Goal: Information Seeking & Learning: Find specific fact

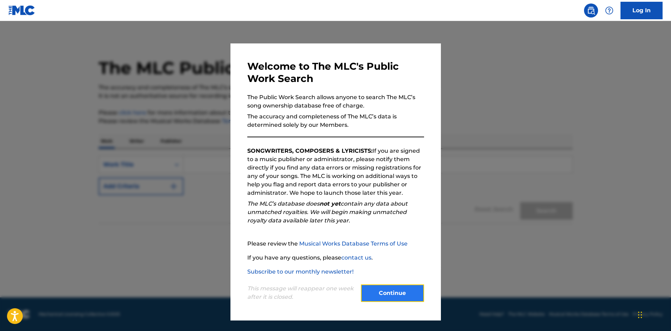
click at [399, 295] on button "Continue" at bounding box center [392, 294] width 63 height 18
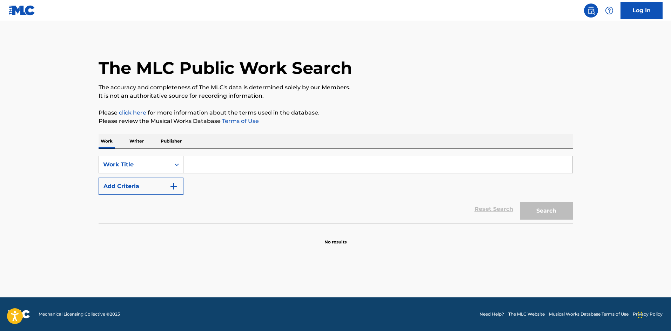
click at [197, 163] on input "Search Form" at bounding box center [377, 164] width 389 height 17
type input "old age and treachery"
click at [548, 210] on button "Search" at bounding box center [546, 211] width 53 height 18
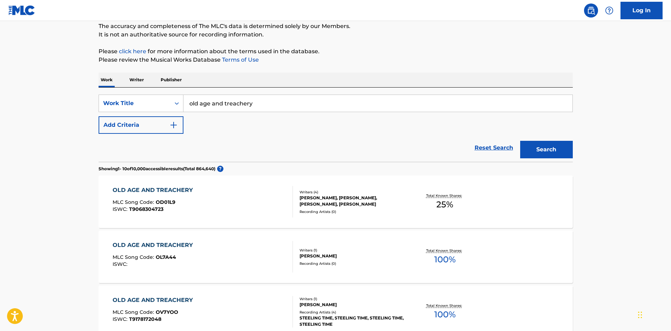
scroll to position [96, 0]
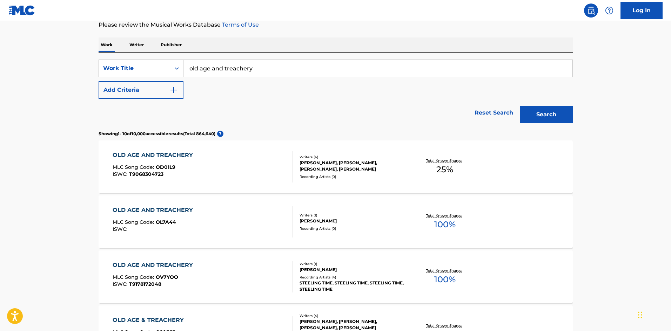
click at [167, 153] on div "OLD AGE AND TREACHERY" at bounding box center [155, 155] width 84 height 8
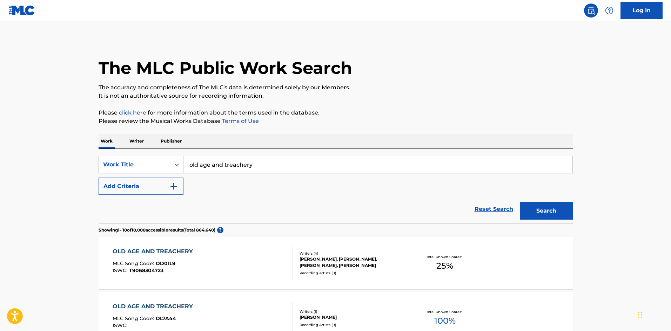
scroll to position [96, 0]
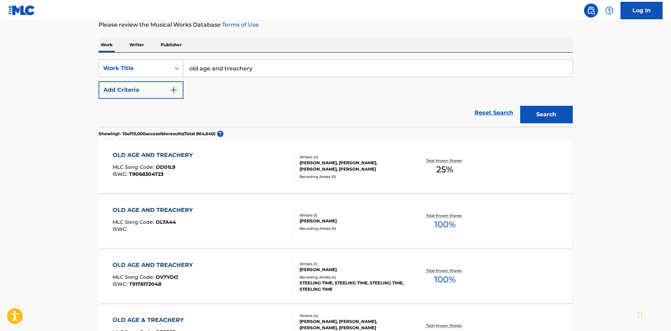
drag, startPoint x: 264, startPoint y: 69, endPoint x: 166, endPoint y: 73, distance: 97.6
click at [166, 73] on div "SearchWithCriteria157c378d-792f-4270-8e9d-44d50a4b95d1 Work Title old age and t…" at bounding box center [336, 69] width 474 height 18
click at [545, 115] on button "Search" at bounding box center [546, 115] width 53 height 18
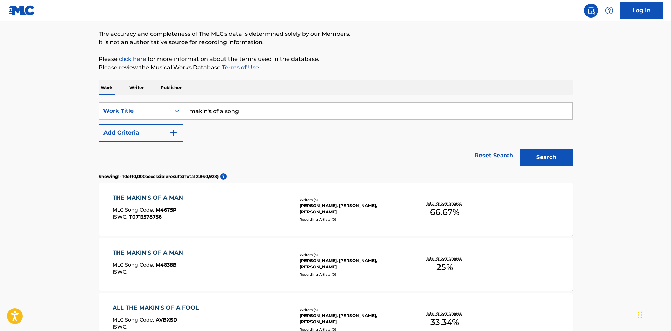
scroll to position [0, 0]
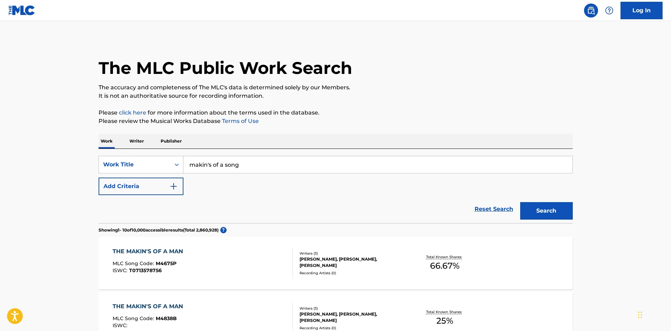
click at [188, 166] on input "makin's of a song" at bounding box center [377, 164] width 389 height 17
click at [220, 165] on input "the makin's of a song" at bounding box center [377, 164] width 389 height 17
type input "the makin s of a song"
click at [543, 212] on button "Search" at bounding box center [546, 211] width 53 height 18
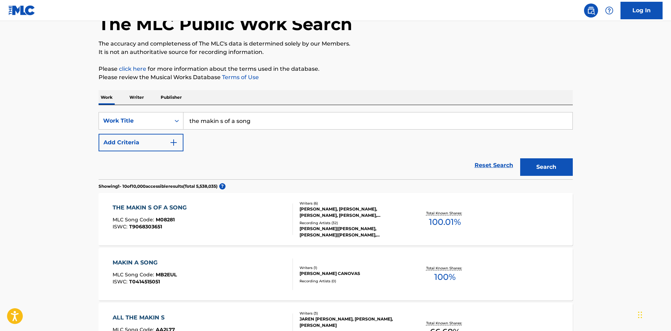
scroll to position [70, 0]
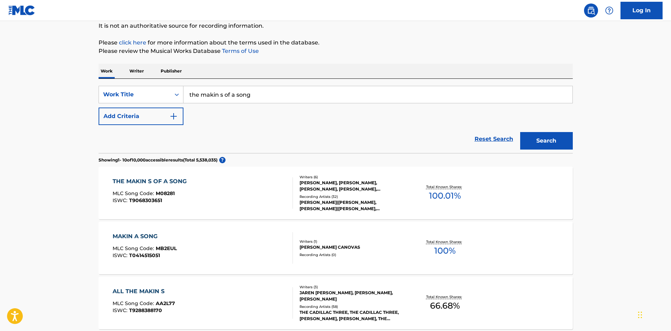
click at [180, 180] on div "THE MAKIN S OF A SONG" at bounding box center [152, 182] width 78 height 8
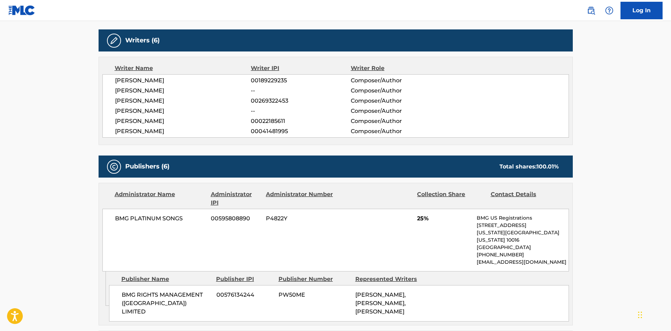
scroll to position [202, 0]
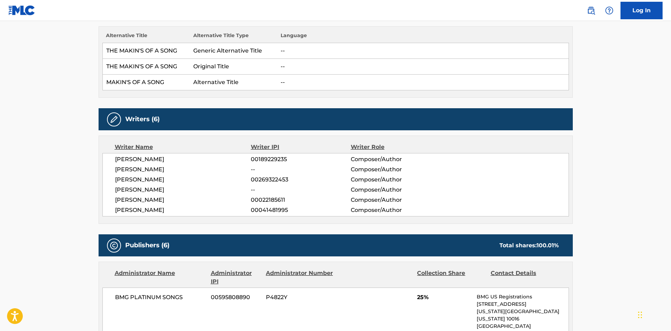
scroll to position [70, 0]
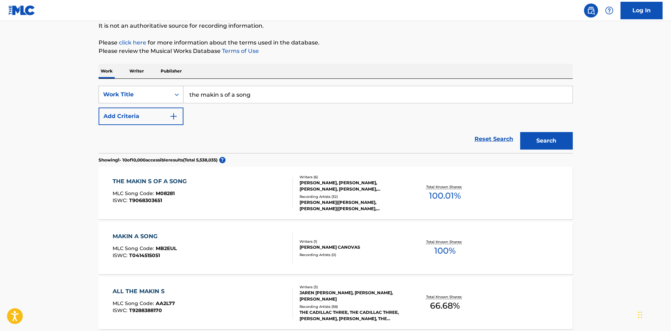
drag, startPoint x: 228, startPoint y: 92, endPoint x: 180, endPoint y: 88, distance: 47.9
click at [180, 88] on div "SearchWithCriteria157c378d-792f-4270-8e9d-44d50a4b95d1 Work Title the makin s o…" at bounding box center [336, 95] width 474 height 18
type input "amnesia"
click at [547, 139] on button "Search" at bounding box center [546, 141] width 53 height 18
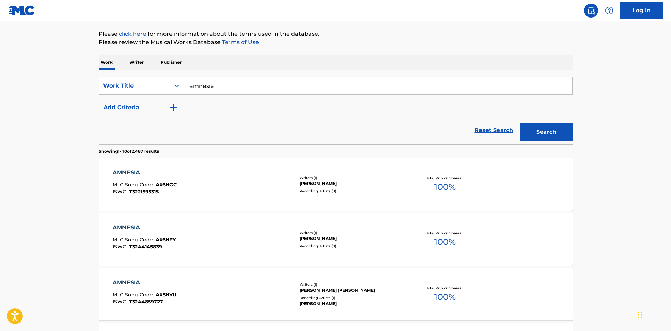
scroll to position [0, 0]
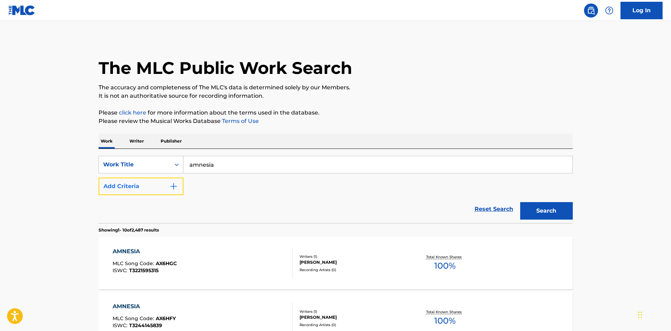
click at [174, 186] on img "Search Form" at bounding box center [173, 186] width 8 height 8
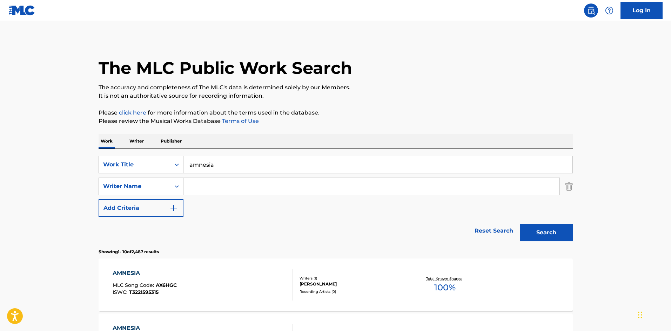
click at [193, 186] on input "Search Form" at bounding box center [371, 186] width 376 height 17
type input "[PERSON_NAME]"
click at [533, 230] on button "Search" at bounding box center [546, 233] width 53 height 18
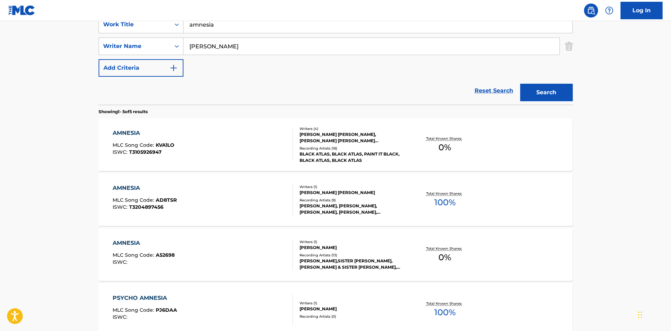
scroll to position [202, 0]
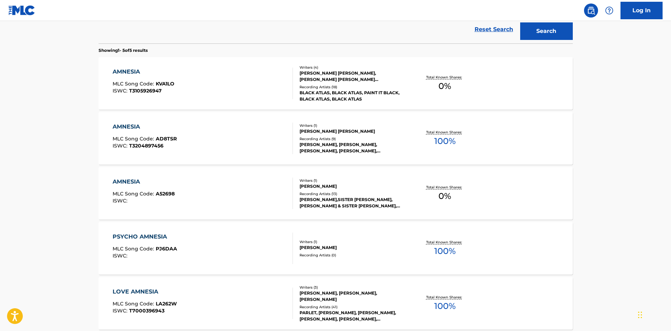
click at [136, 182] on div "AMNESIA" at bounding box center [144, 182] width 62 height 8
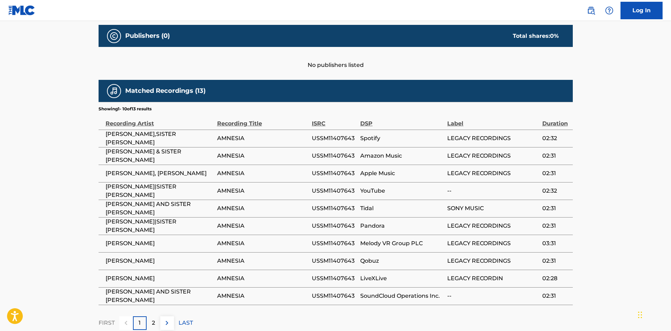
scroll to position [346, 0]
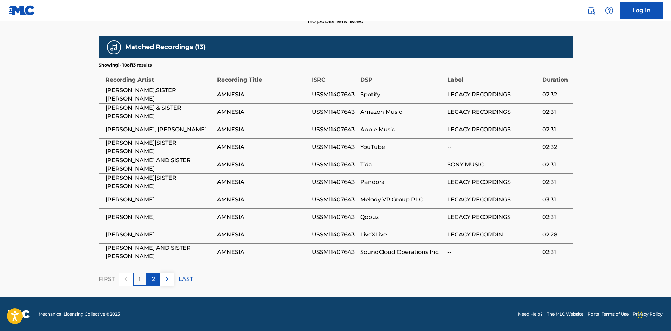
click at [155, 276] on div "2" at bounding box center [154, 280] width 14 height 14
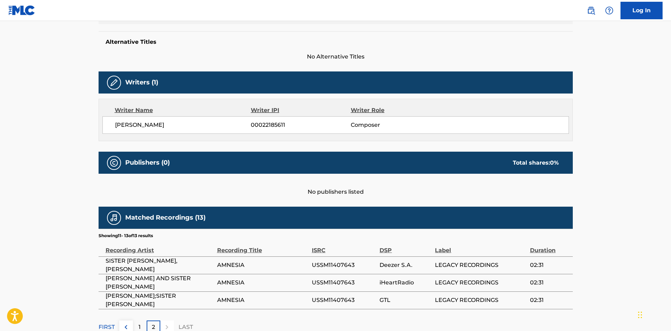
scroll to position [184, 0]
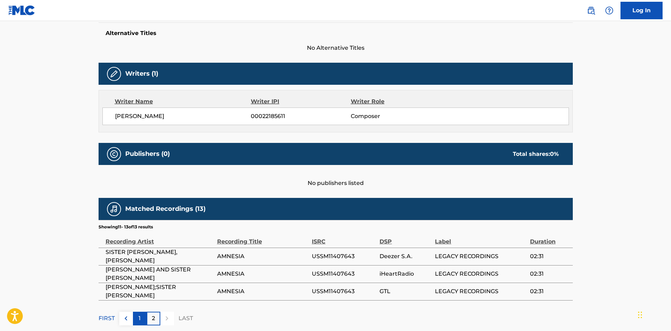
click at [139, 316] on p "1" at bounding box center [140, 319] width 2 height 8
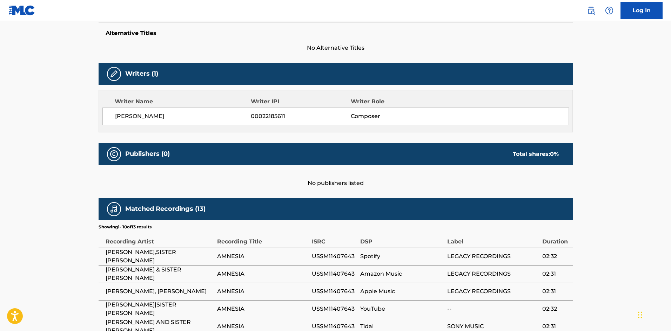
scroll to position [242, 0]
